Goal: Task Accomplishment & Management: Manage account settings

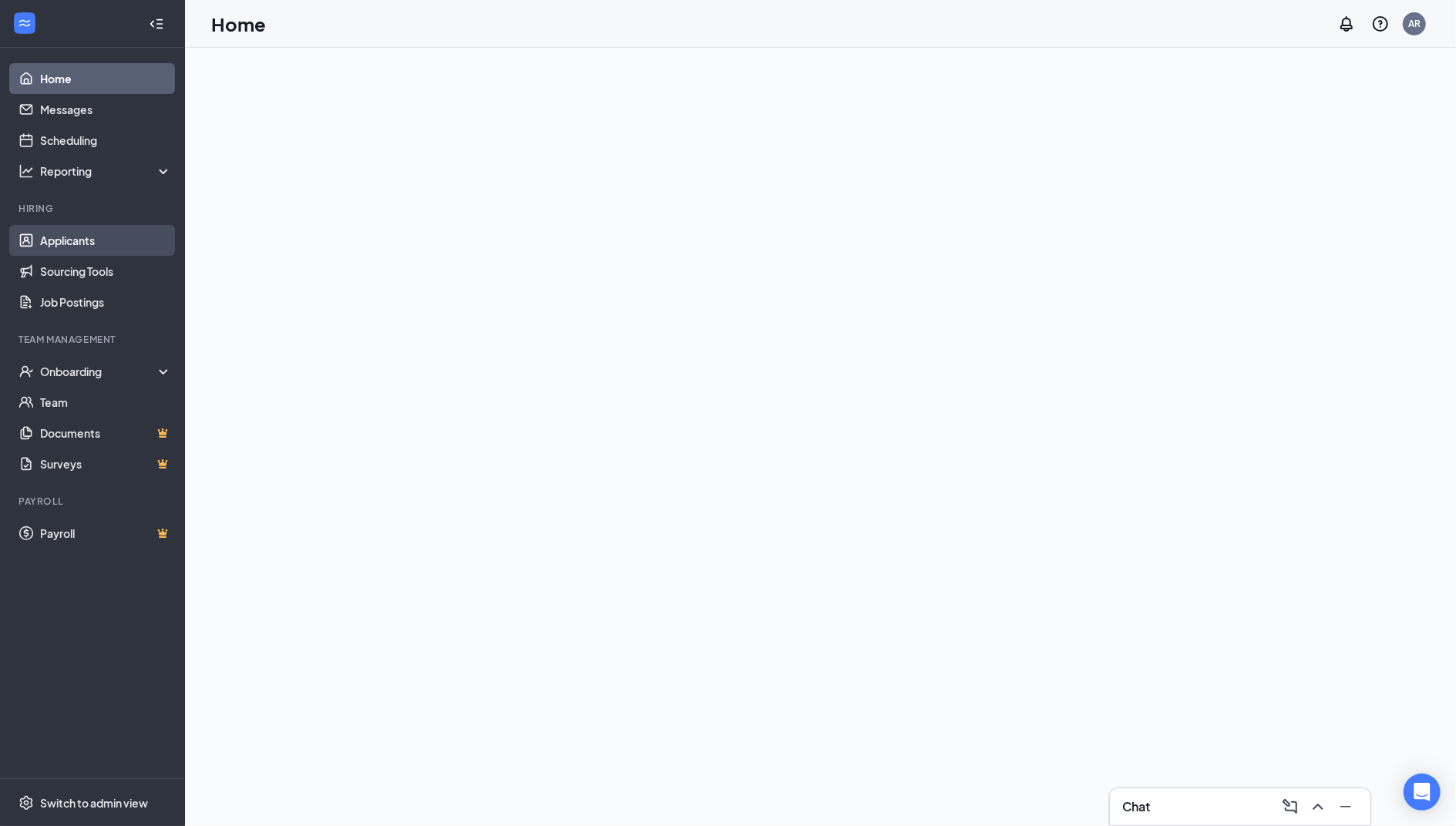
click at [76, 243] on link "Applicants" at bounding box center [106, 240] width 132 height 31
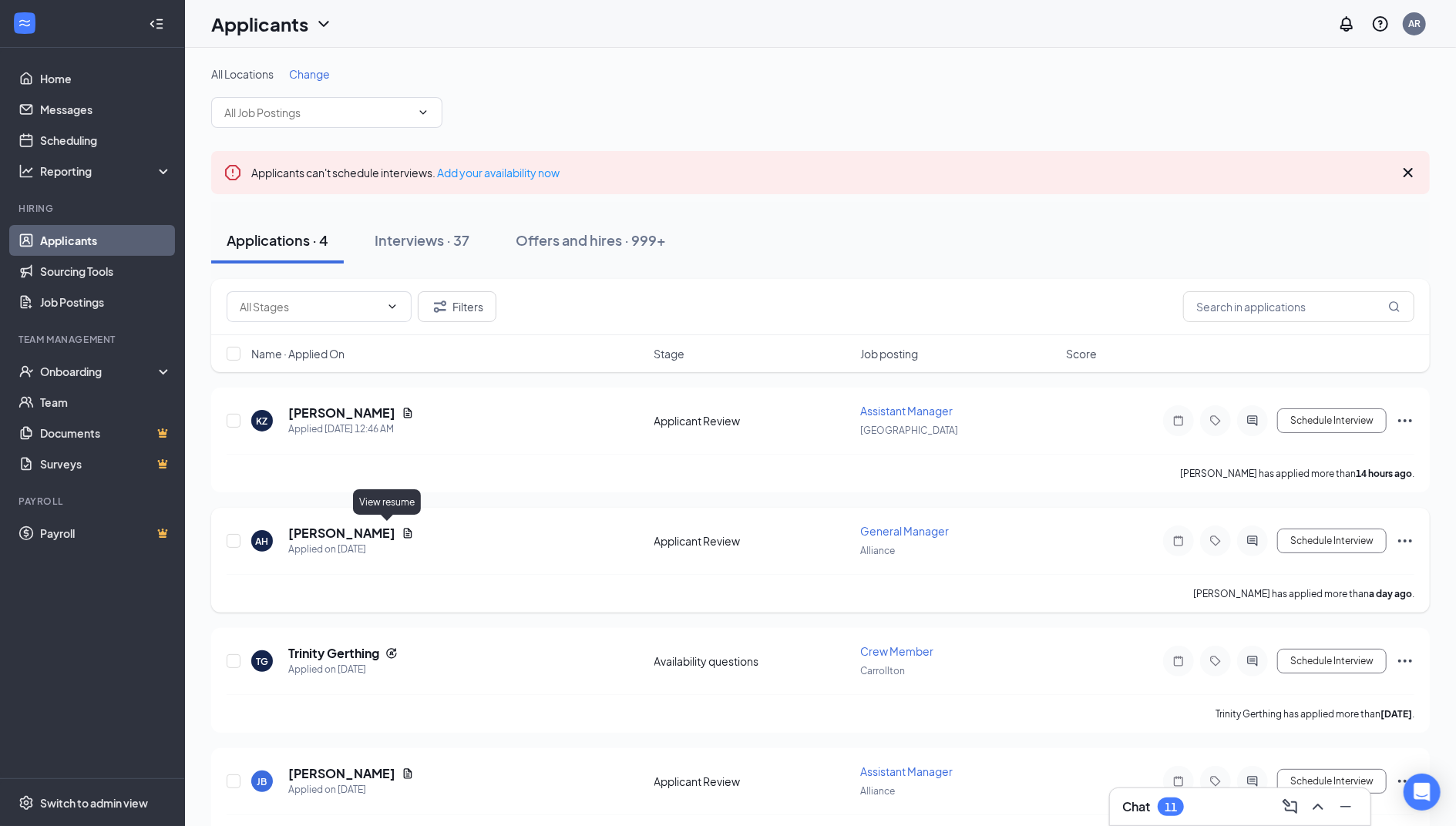
click at [404, 531] on icon "Document" at bounding box center [407, 532] width 8 height 10
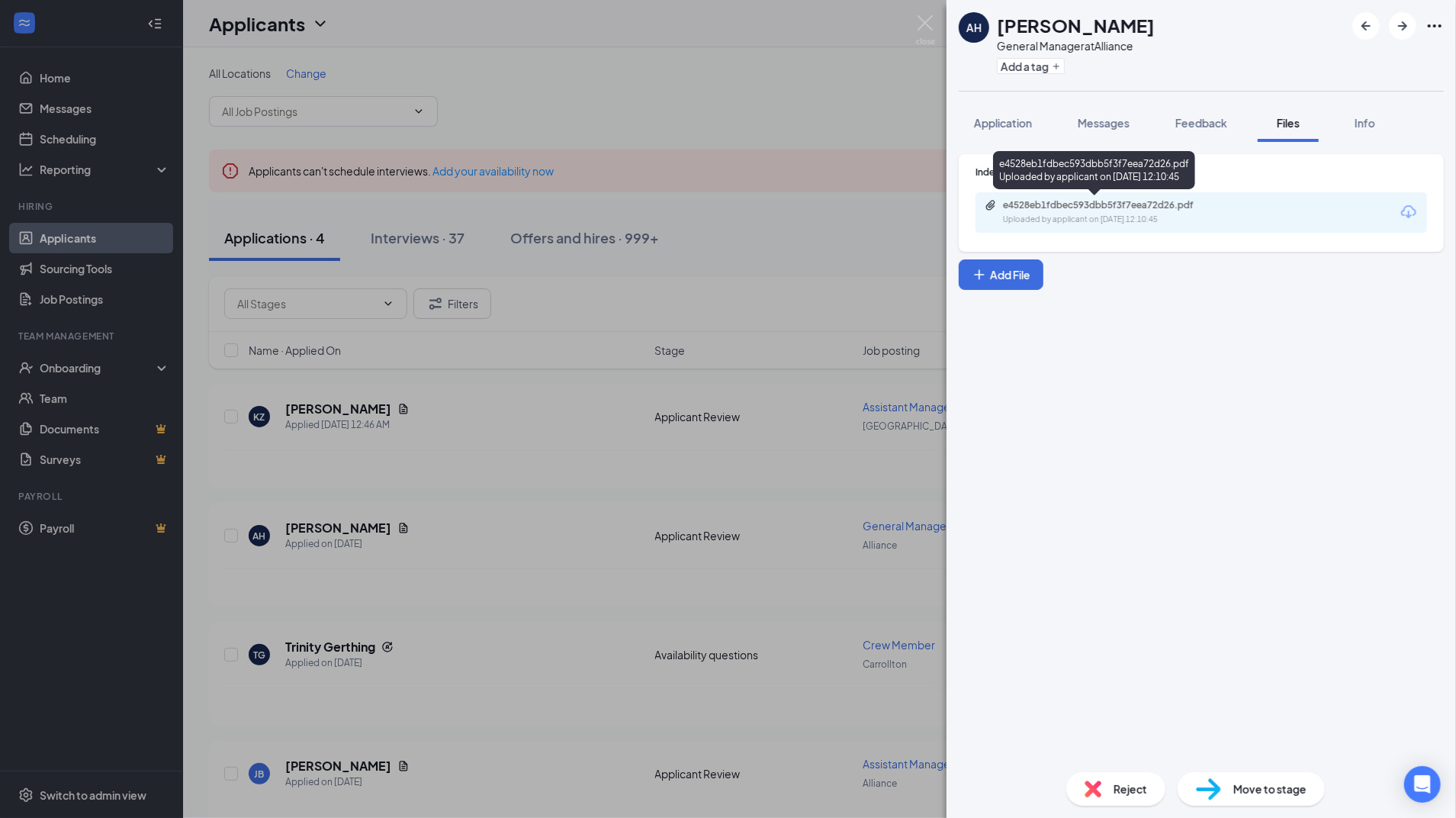
click at [1093, 201] on div "e4528eb1fdbec593dbb5f3f7eea72d26.pdf" at bounding box center [1109, 206] width 214 height 13
click at [926, 23] on img at bounding box center [925, 30] width 19 height 30
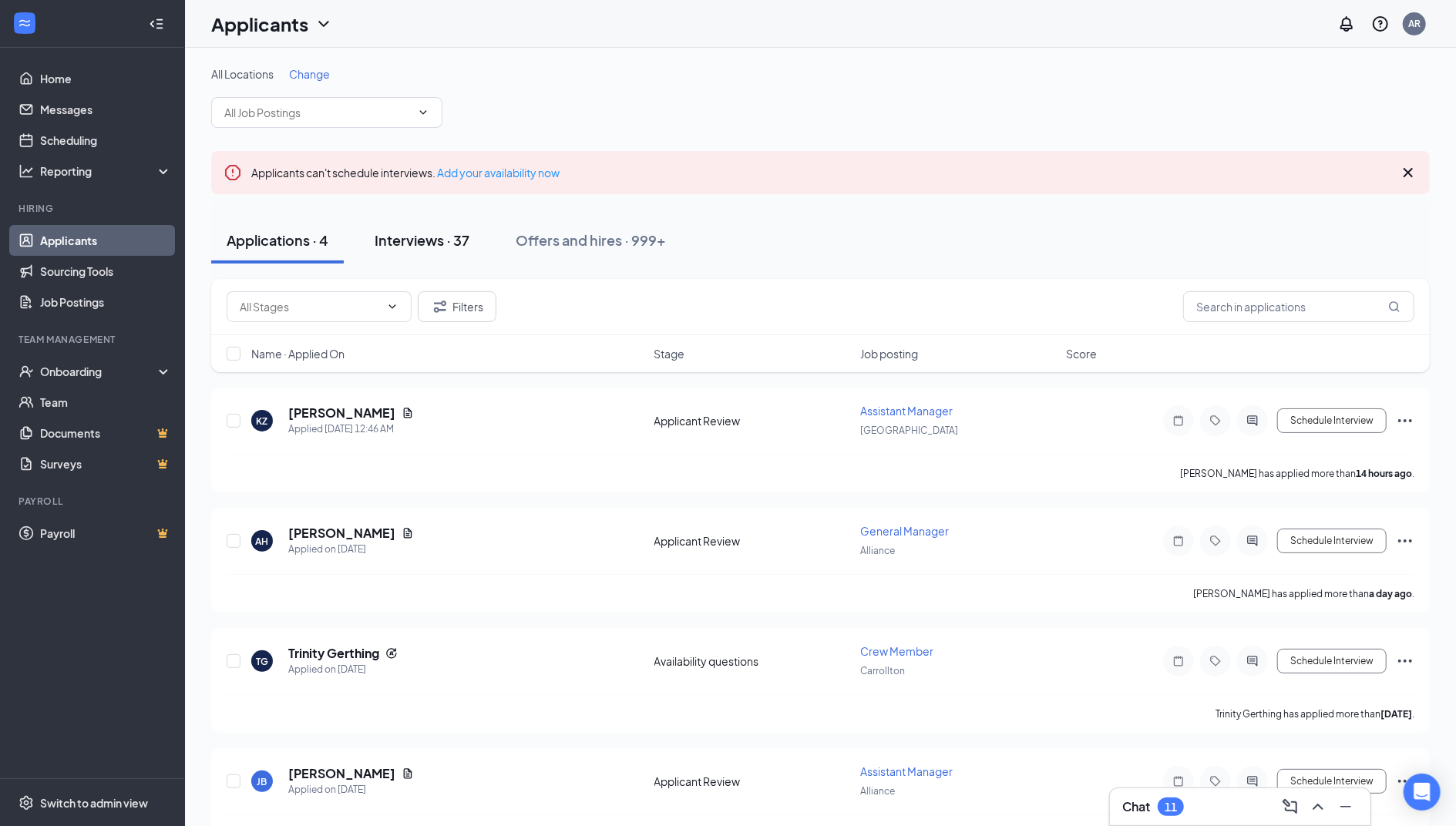
click at [424, 242] on div "Interviews · 37" at bounding box center [422, 239] width 95 height 19
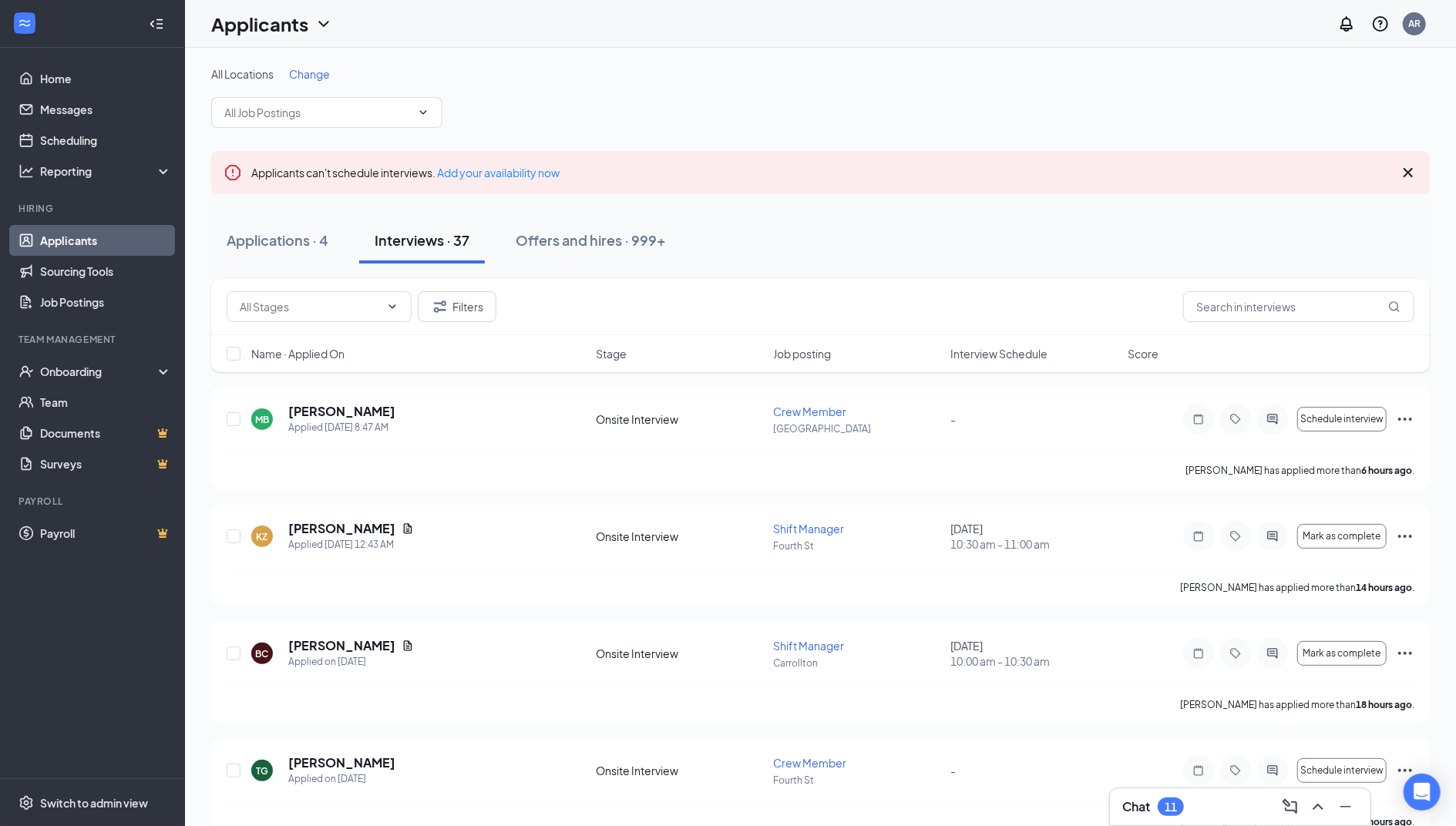
click at [1023, 349] on span "Interview Schedule" at bounding box center [998, 353] width 97 height 15
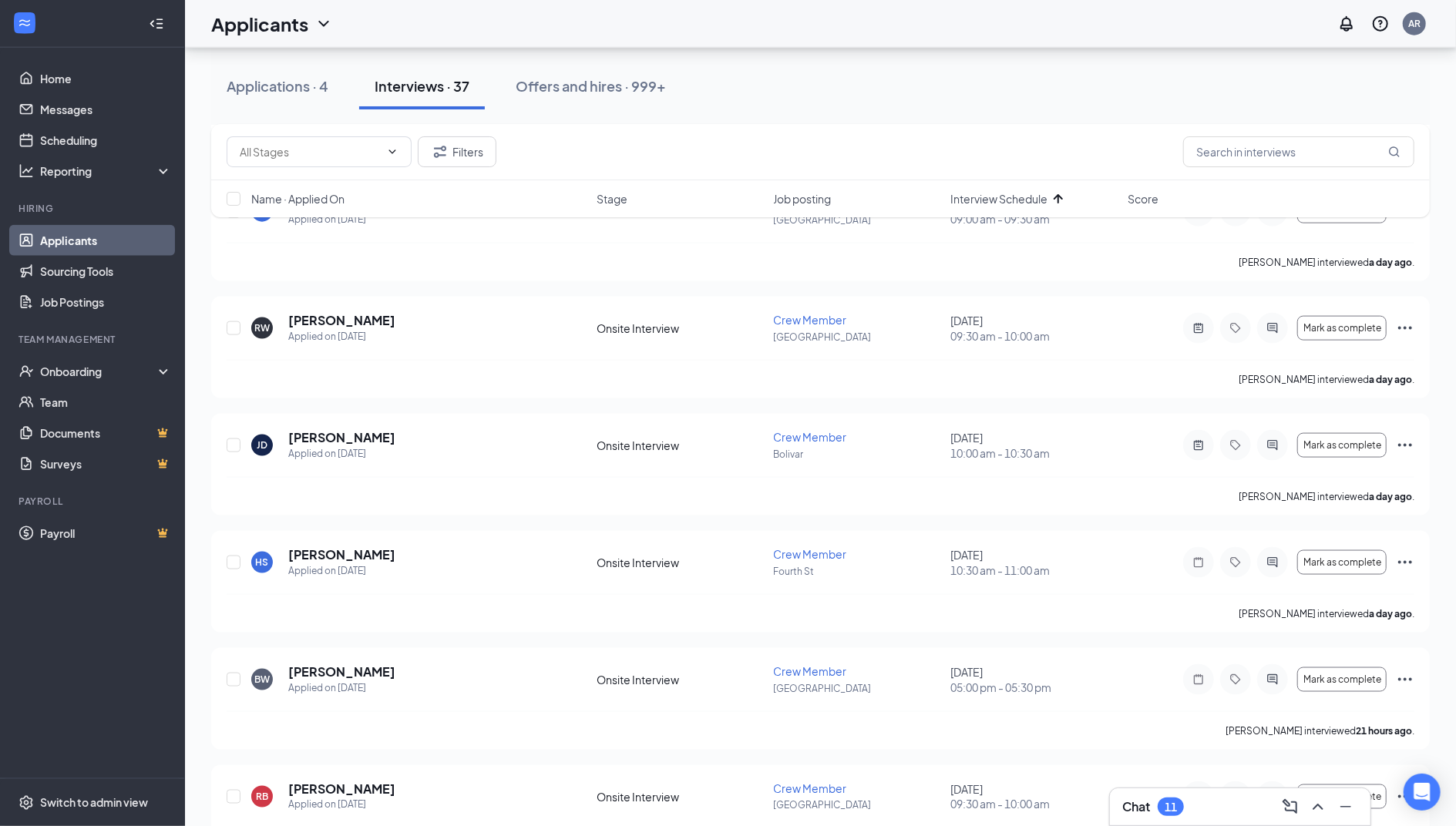
scroll to position [1381, 0]
click at [1409, 559] on icon "Ellipses" at bounding box center [1405, 560] width 18 height 18
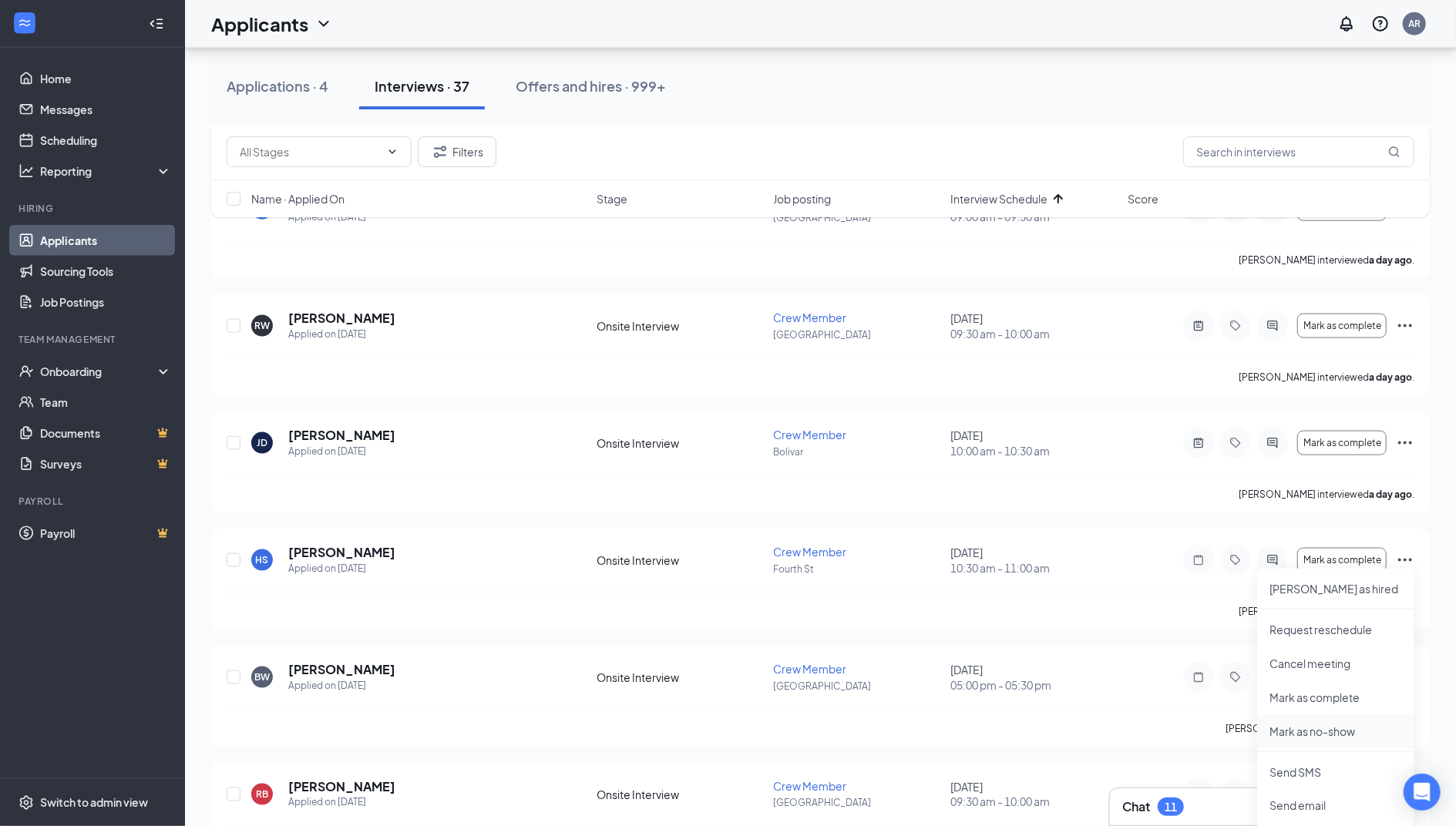
click at [1339, 737] on p "Mark as no-show" at bounding box center [1335, 730] width 133 height 15
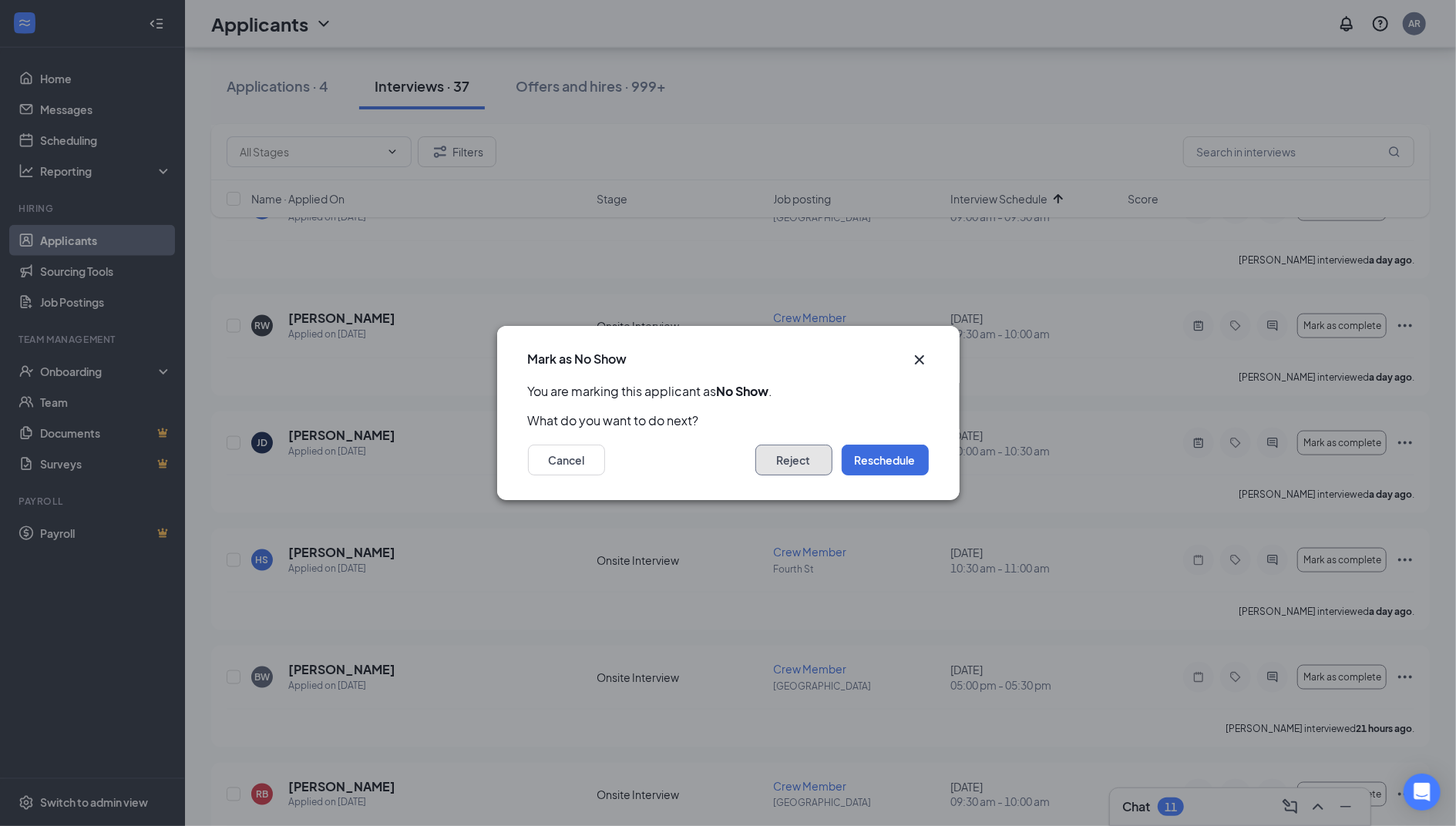
click at [790, 467] on button "Reject" at bounding box center [793, 459] width 77 height 31
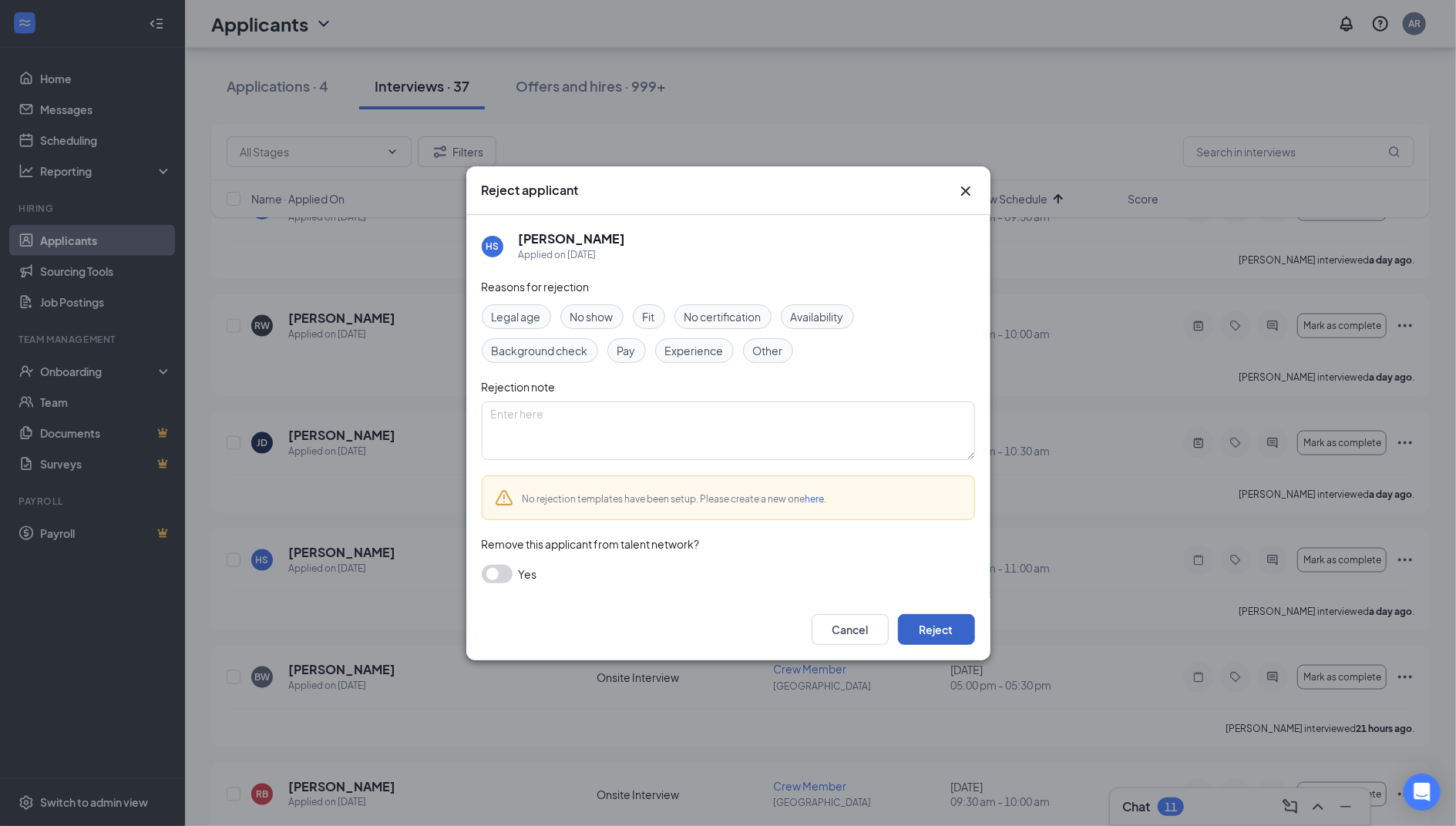
click at [919, 624] on button "Reject" at bounding box center [936, 629] width 77 height 31
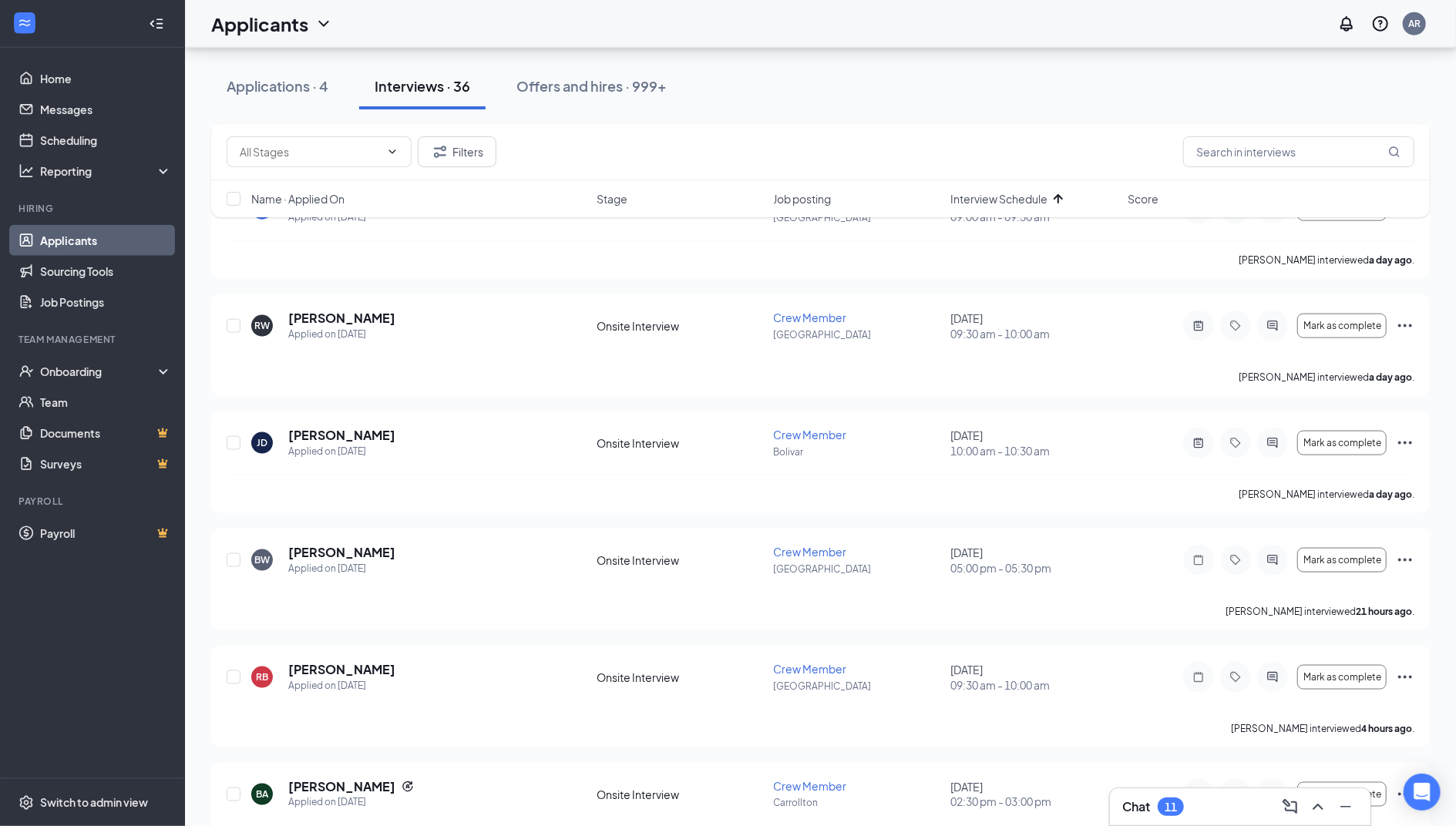
click at [1191, 807] on div "Chat 11" at bounding box center [1239, 806] width 236 height 24
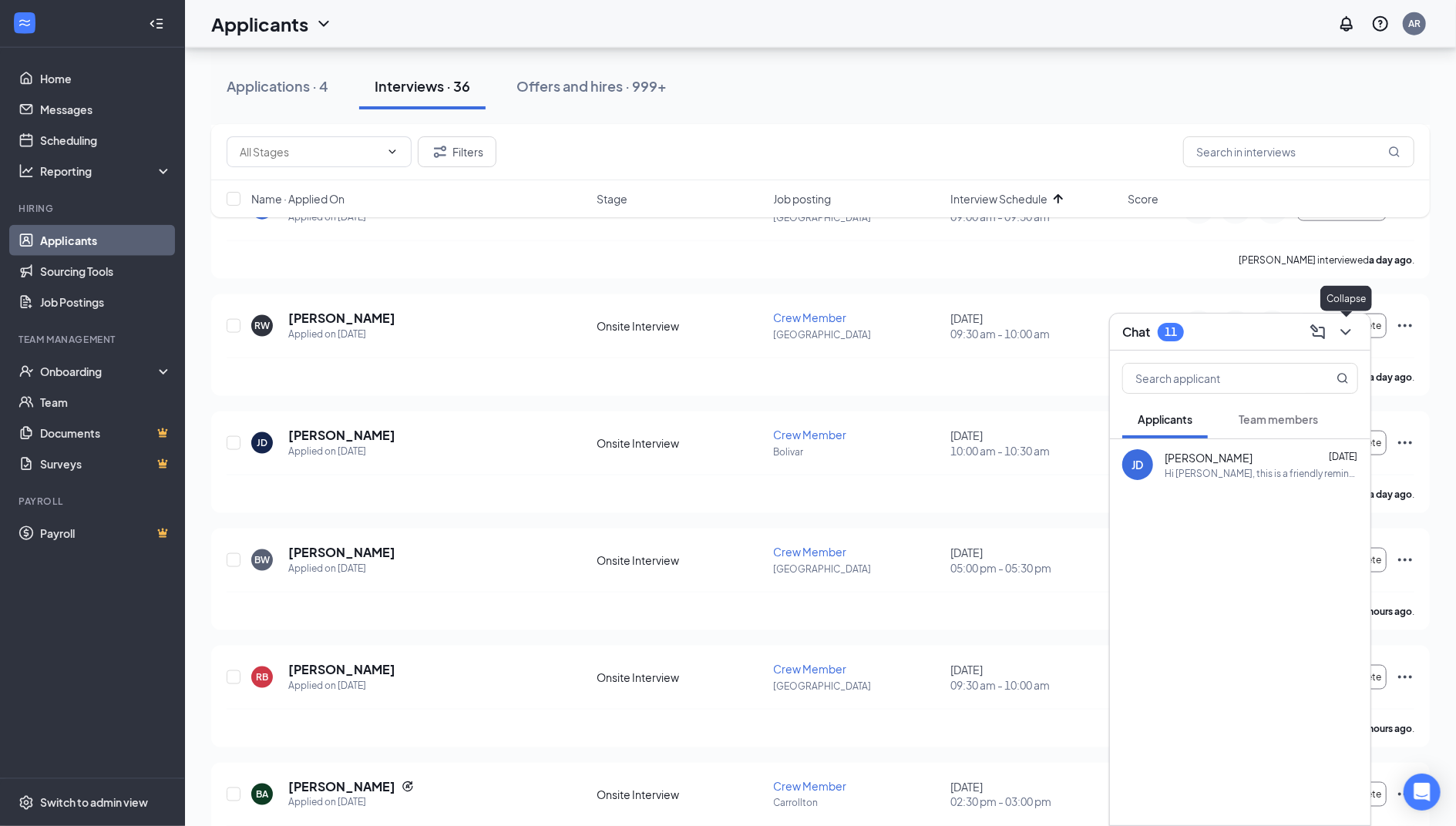
click at [1350, 333] on icon "ChevronDown" at bounding box center [1345, 331] width 18 height 18
